Goal: Task Accomplishment & Management: Manage account settings

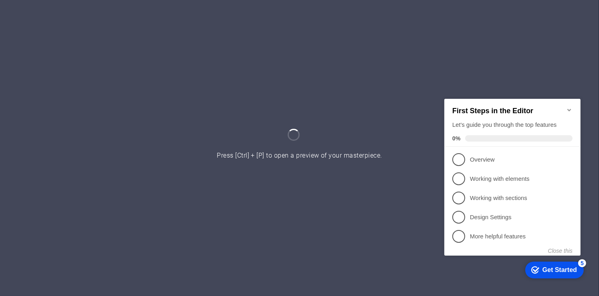
click at [569, 106] on icon "Minimize checklist" at bounding box center [568, 109] width 6 height 6
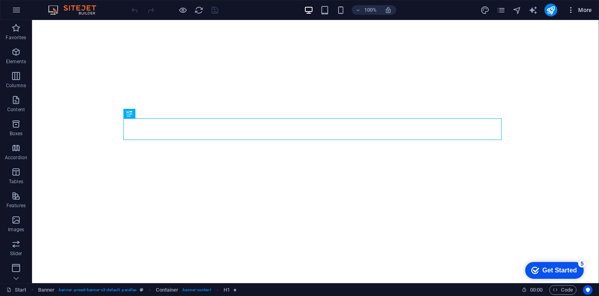
click at [577, 10] on span "More" at bounding box center [578, 10] width 25 height 8
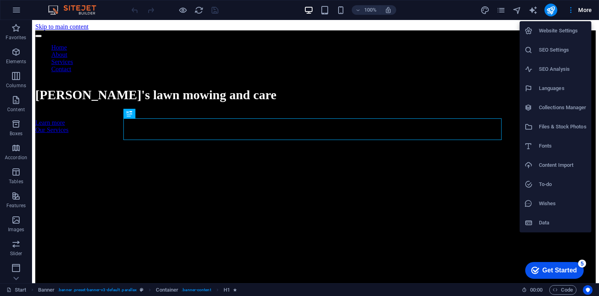
click at [570, 27] on h6 "Website Settings" at bounding box center [562, 31] width 48 height 10
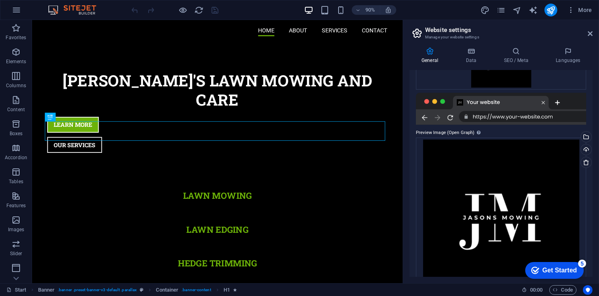
scroll to position [187, 0]
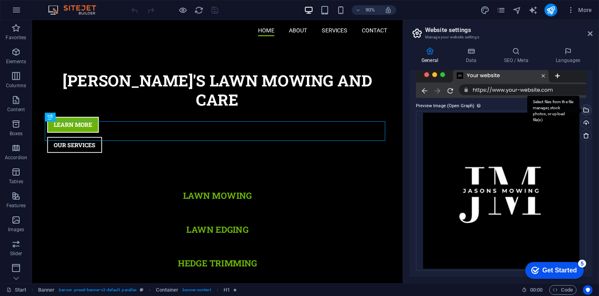
click at [585, 111] on div "Select files from the file manager, stock photos, or upload file(s)" at bounding box center [585, 111] width 12 height 12
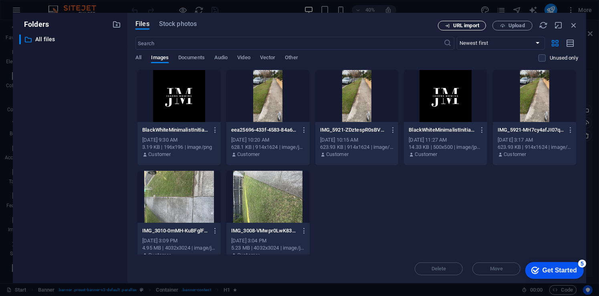
click at [475, 23] on span "URL import" at bounding box center [466, 25] width 26 height 5
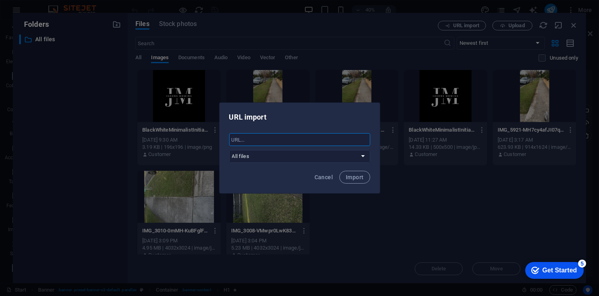
click at [283, 142] on input "text" at bounding box center [299, 139] width 141 height 13
click at [323, 174] on span "Cancel" at bounding box center [323, 177] width 18 height 6
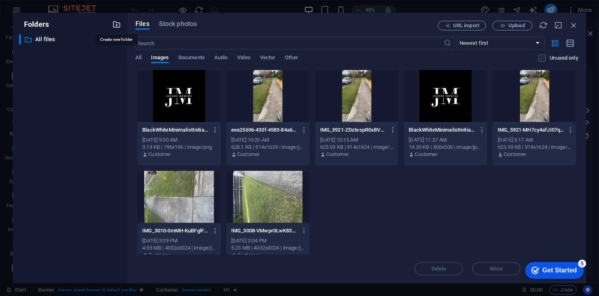
click at [114, 25] on icon "button" at bounding box center [116, 24] width 9 height 9
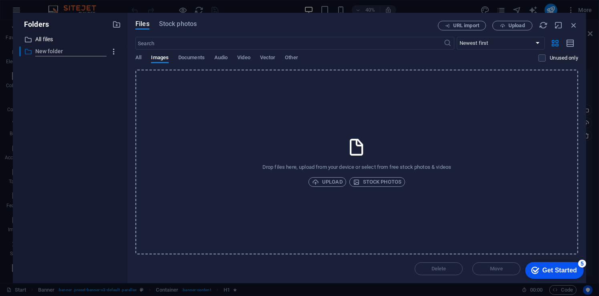
click at [112, 47] on folder "button" at bounding box center [113, 51] width 15 height 13
click at [114, 114] on h6 "Delete" at bounding box center [120, 111] width 23 height 10
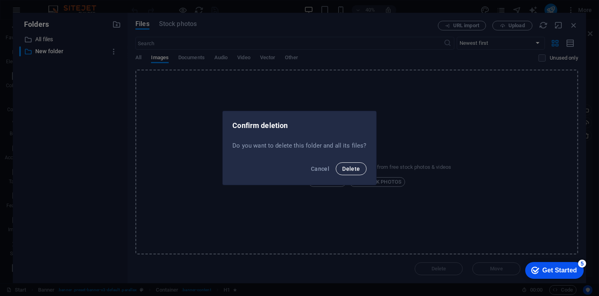
click at [356, 166] on span "Delete" at bounding box center [351, 169] width 18 height 6
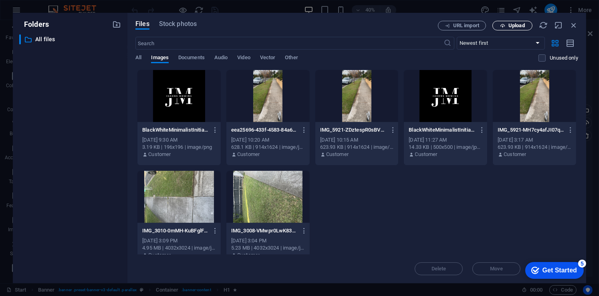
click at [524, 24] on span "Upload" at bounding box center [516, 25] width 16 height 5
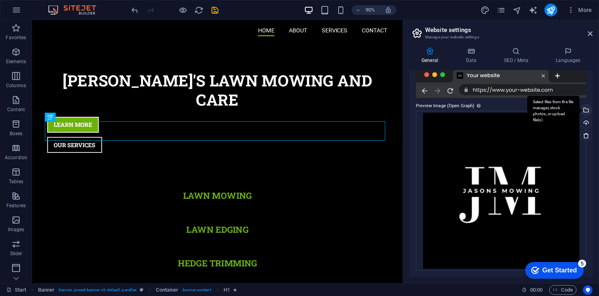
click at [587, 107] on div "Select files from the file manager, stock photos, or upload file(s)" at bounding box center [585, 111] width 12 height 12
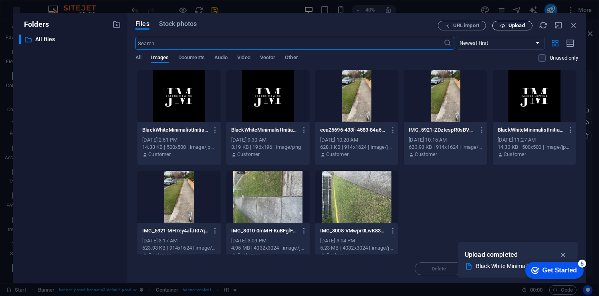
click at [509, 25] on span "Upload" at bounding box center [516, 25] width 16 height 5
click at [212, 128] on icon "button" at bounding box center [215, 130] width 8 height 7
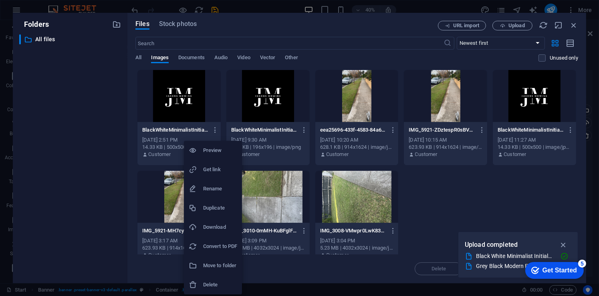
click at [517, 29] on div at bounding box center [299, 148] width 599 height 296
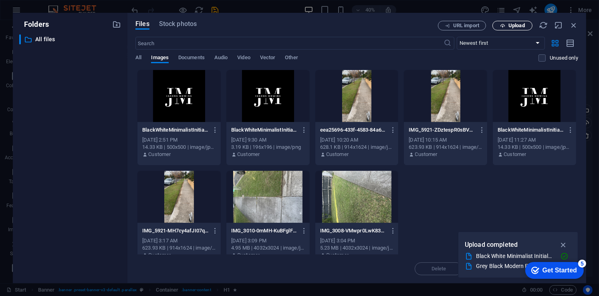
click at [510, 26] on span "Upload" at bounding box center [516, 25] width 16 height 5
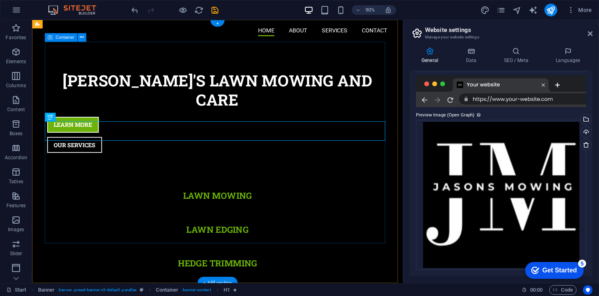
scroll to position [177, 0]
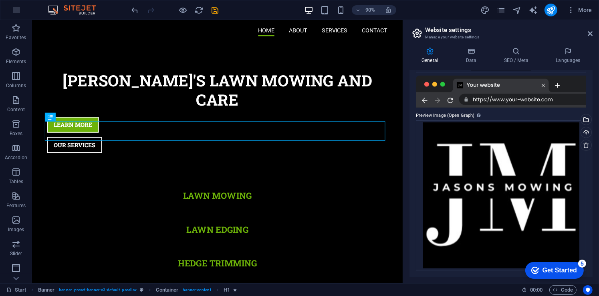
click at [458, 116] on label "Preview Image (Open Graph) This image will be shown when the website is shared …" at bounding box center [501, 116] width 170 height 10
click at [214, 10] on icon "save" at bounding box center [215, 10] width 9 height 9
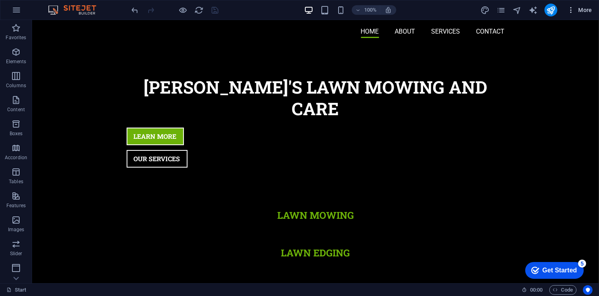
click at [587, 11] on span "More" at bounding box center [578, 10] width 25 height 8
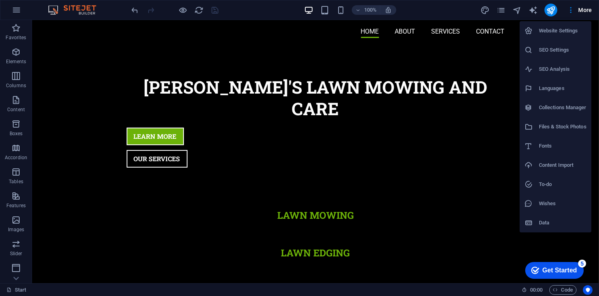
click at [562, 32] on h6 "Website Settings" at bounding box center [562, 31] width 48 height 10
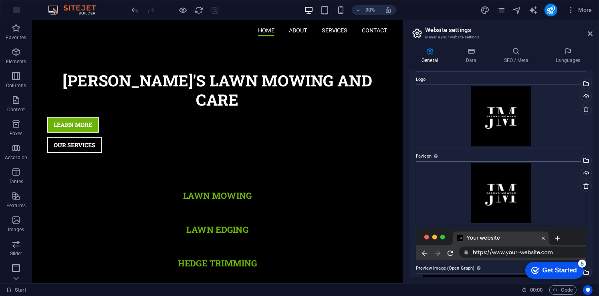
scroll to position [0, 0]
